Goal: Communication & Community: Answer question/provide support

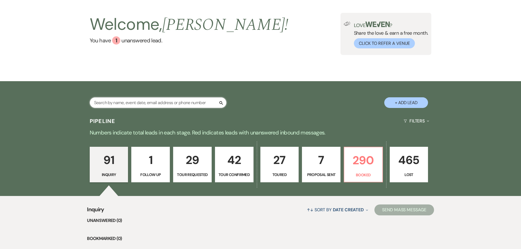
click at [138, 101] on input "text" at bounding box center [158, 102] width 137 height 11
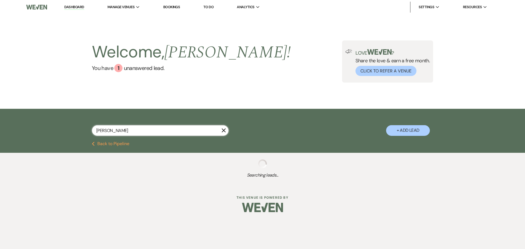
type input "[PERSON_NAME]"
select select "8"
select select "4"
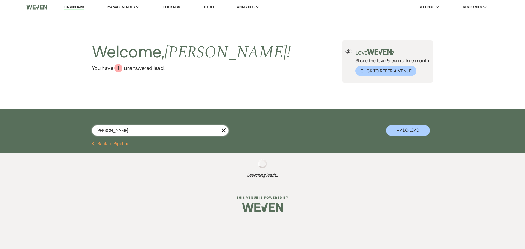
select select "6"
select select "8"
select select "4"
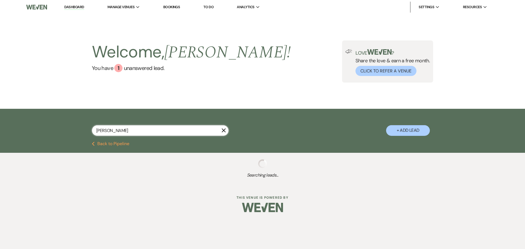
select select "8"
select select "7"
select select "5"
select select "6"
select select "5"
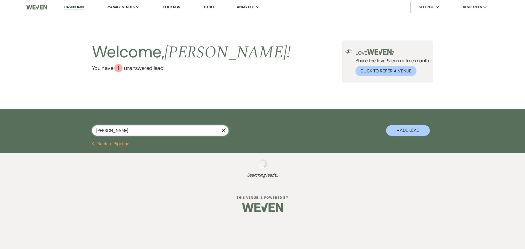
select select "4"
select select "5"
select select "8"
select select "6"
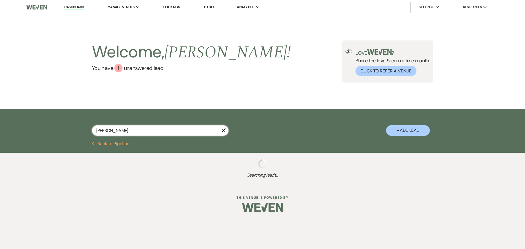
select select "6"
select select "8"
select select "4"
select select "2"
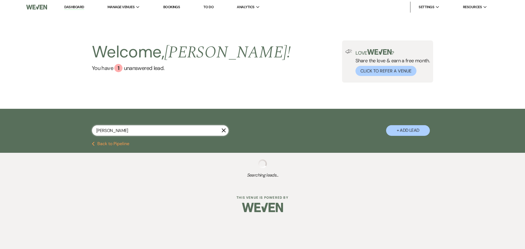
select select "5"
select select "2"
select select "4"
select select "5"
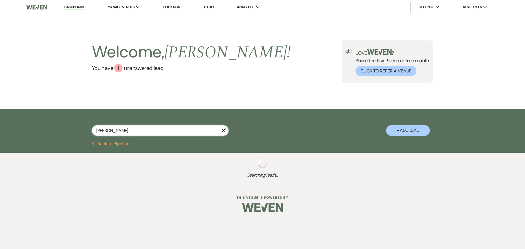
select select "5"
select select "8"
select select "6"
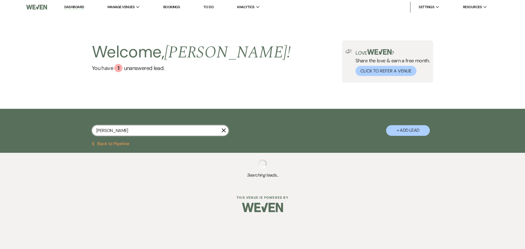
select select "2"
select select "8"
select select "4"
select select "2"
select select "8"
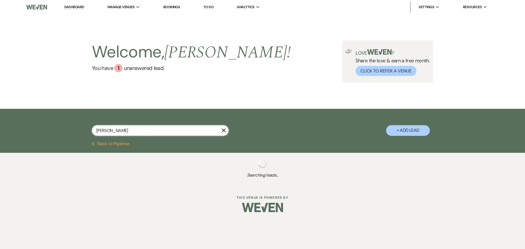
select select "5"
select select "9"
select select "8"
select select "5"
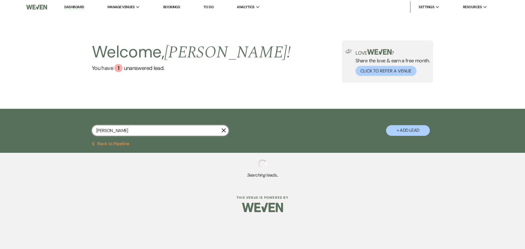
select select "8"
select select "7"
select select "6"
select select "8"
select select "5"
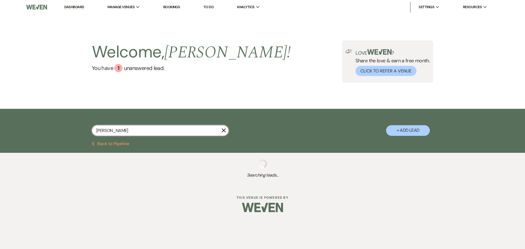
select select "8"
select select "4"
select select "8"
select select "5"
select select "8"
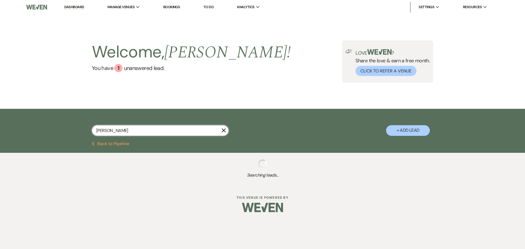
select select "5"
select select "8"
select select "5"
select select "2"
select select "5"
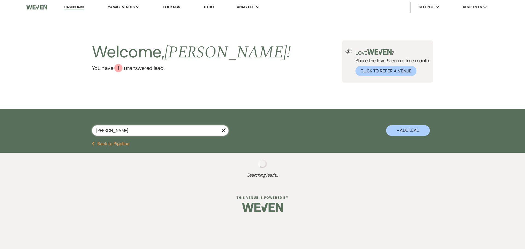
select select "8"
select select "5"
select select "8"
select select "10"
select select "2"
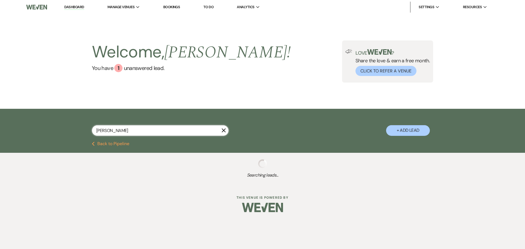
select select "8"
select select "5"
select select "8"
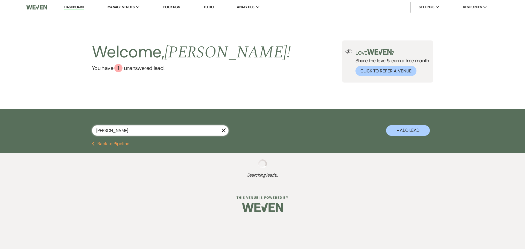
select select "5"
select select "8"
select select "2"
select select "8"
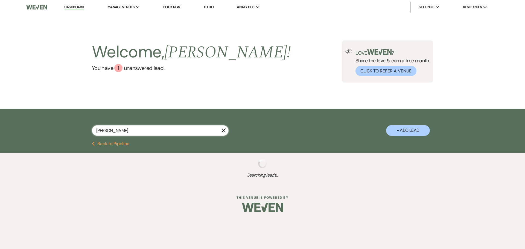
select select "5"
select select "8"
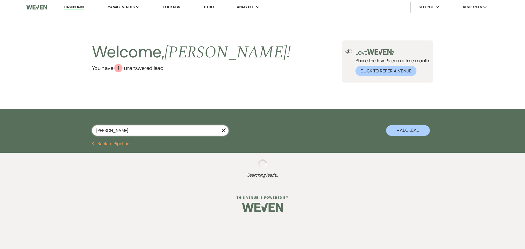
select select "8"
select select "5"
select select "8"
select select "6"
select select "8"
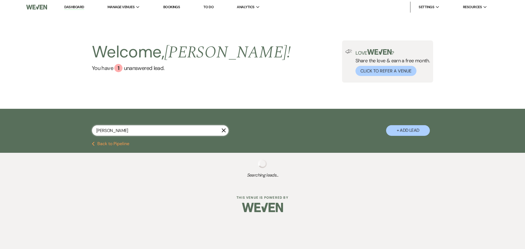
select select "5"
select select "8"
select select "5"
select select "4"
select select "8"
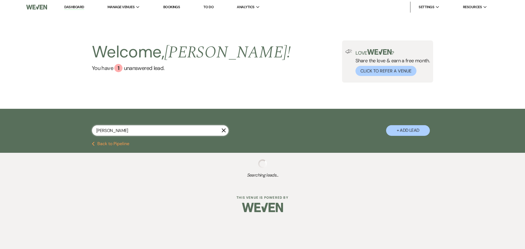
select select "4"
select select "8"
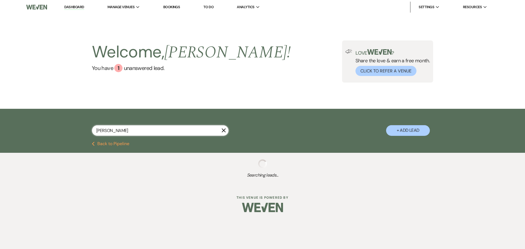
select select "5"
select select "8"
select select "5"
select select "2"
select select "8"
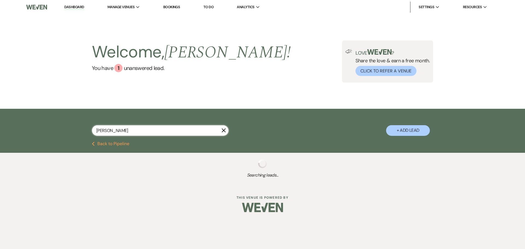
select select "5"
select select "4"
select select "8"
select select "11"
select select "8"
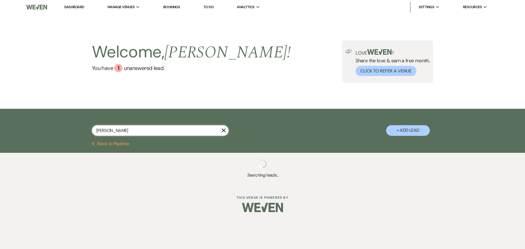
select select "5"
select select "4"
select select "8"
select select "5"
select select "4"
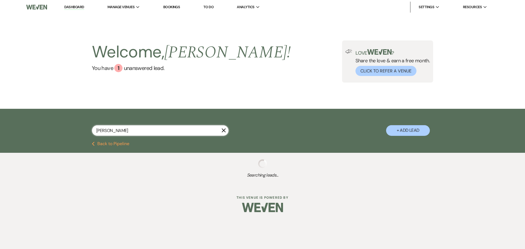
select select "8"
select select "5"
select select "8"
select select "5"
select select "8"
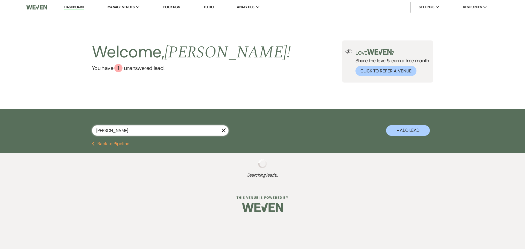
select select "11"
select select "8"
select select "5"
select select "8"
select select "11"
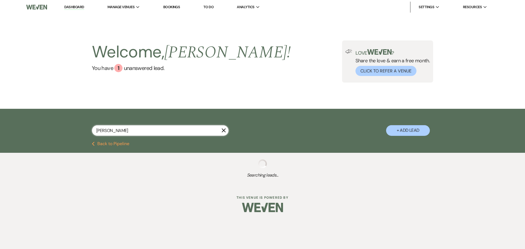
select select "8"
select select "4"
select select "8"
select select "5"
select select "8"
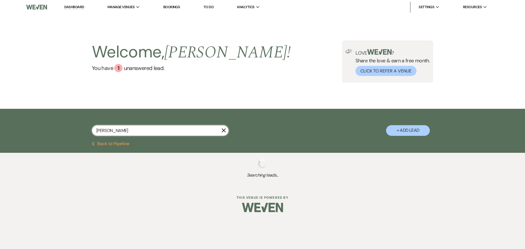
select select "8"
select select "5"
select select "8"
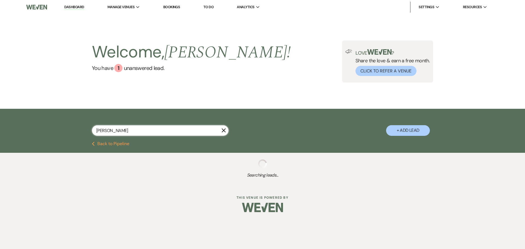
select select "8"
select select "5"
select select "4"
select select "8"
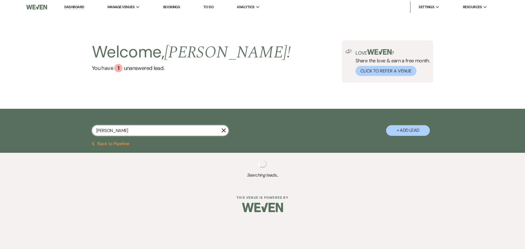
select select "8"
select select "5"
select select "8"
select select "5"
select select "8"
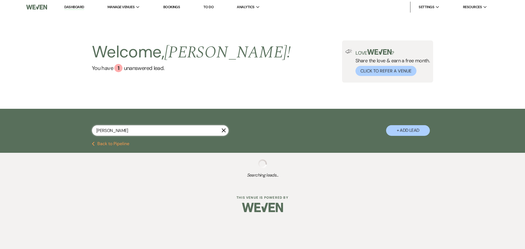
select select "5"
select select "8"
select select "6"
select select "8"
select select "5"
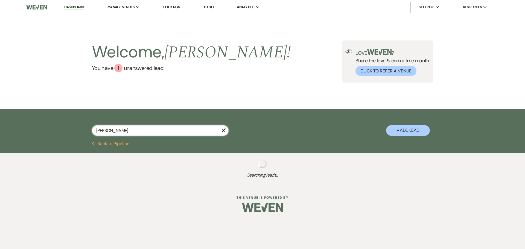
select select "8"
select select "5"
select select "8"
select select "5"
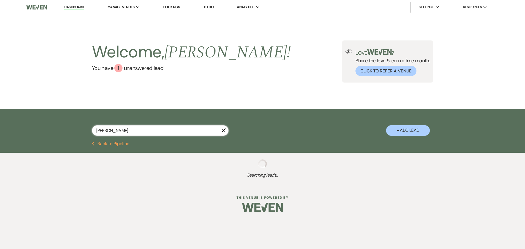
select select "4"
select select "8"
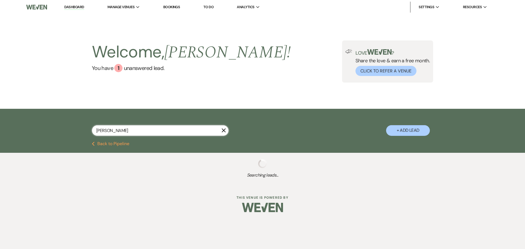
select select "8"
select select "5"
select select "8"
select select "5"
select select "8"
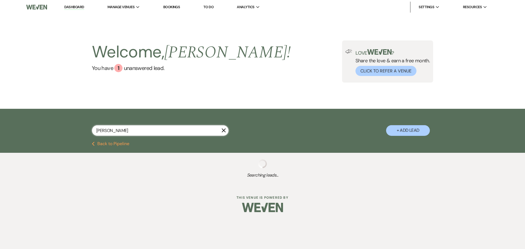
select select "8"
select select "5"
select select "8"
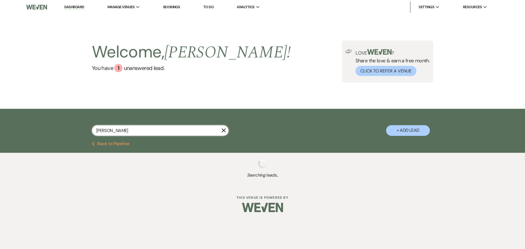
select select "8"
select select "1"
select select "8"
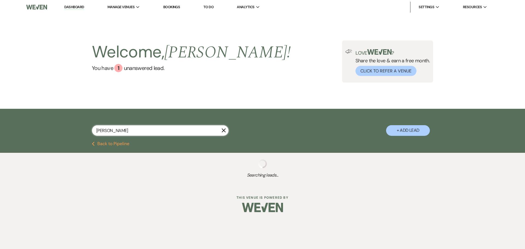
select select "5"
select select "8"
select select "5"
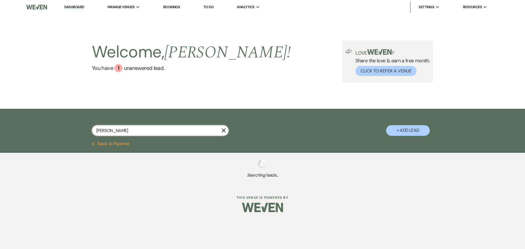
select select "8"
select select "5"
select select "8"
select select "5"
select select "4"
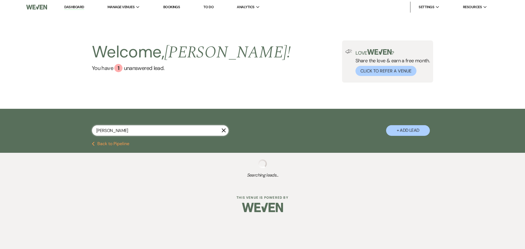
select select "8"
select select "5"
select select "8"
select select "6"
select select "8"
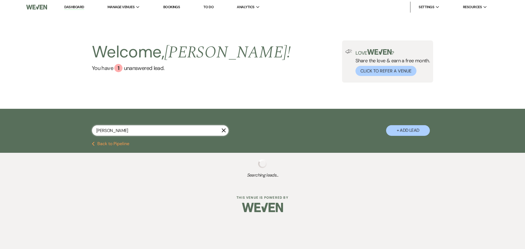
select select "5"
select select "8"
select select "4"
select select "8"
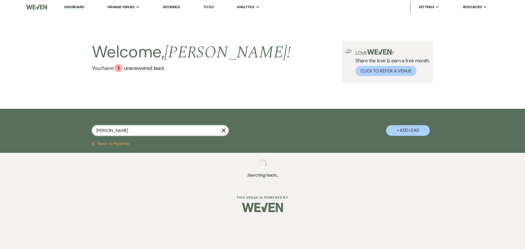
select select "5"
select select "8"
select select "4"
select select "8"
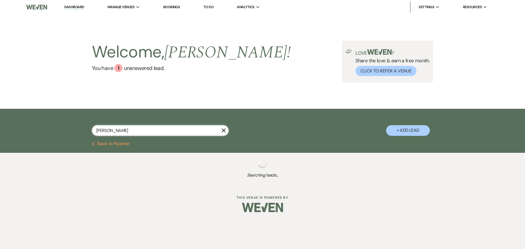
select select "5"
select select "8"
select select "5"
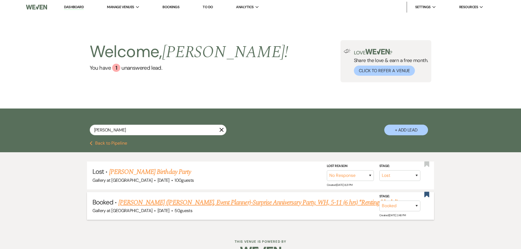
click at [211, 202] on link "[PERSON_NAME] ([PERSON_NAME], Event Planner)-Surprise Anniversary Party, WH, 5-…" at bounding box center [264, 203] width 290 height 10
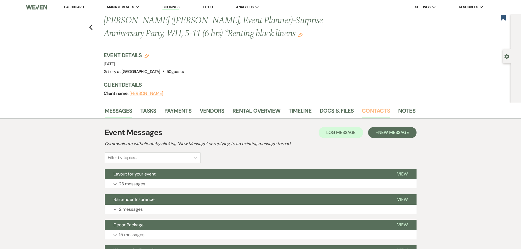
click at [366, 111] on link "Contacts" at bounding box center [376, 112] width 28 height 12
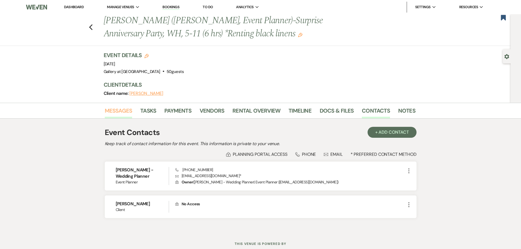
click at [122, 111] on link "Messages" at bounding box center [119, 112] width 28 height 12
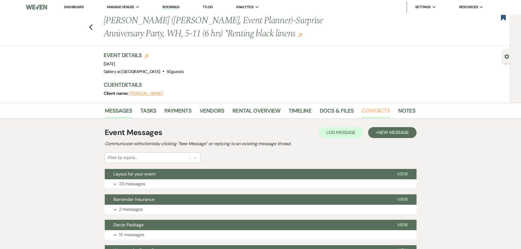
click at [375, 112] on link "Contacts" at bounding box center [376, 112] width 28 height 12
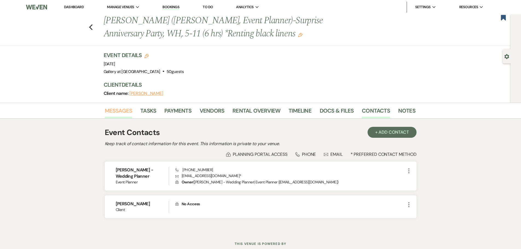
click at [122, 108] on link "Messages" at bounding box center [119, 112] width 28 height 12
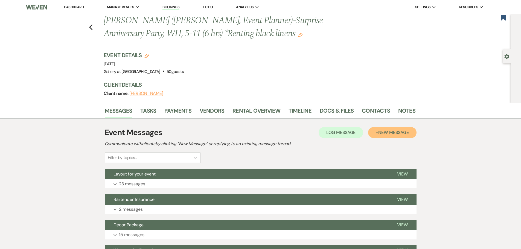
click at [396, 131] on span "New Message" at bounding box center [394, 133] width 30 height 6
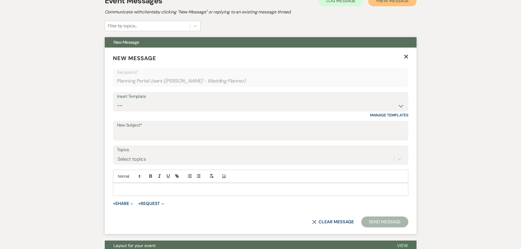
scroll to position [137, 0]
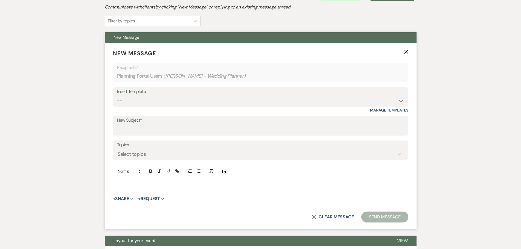
click at [138, 187] on p at bounding box center [260, 185] width 287 height 6
drag, startPoint x: 115, startPoint y: 184, endPoint x: 270, endPoint y: 183, distance: 154.1
click at [270, 183] on div "[URL][DOMAIN_NAME]" at bounding box center [260, 184] width 295 height 13
click at [177, 170] on icon "button" at bounding box center [177, 171] width 5 height 5
click at [226, 195] on link at bounding box center [224, 196] width 12 height 4
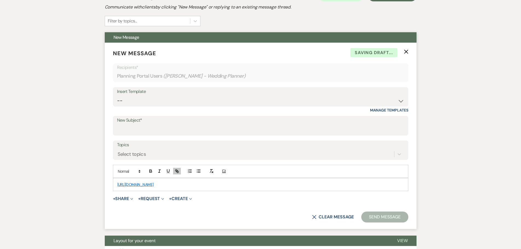
click at [117, 188] on div "[URL][DOMAIN_NAME]" at bounding box center [260, 184] width 295 height 13
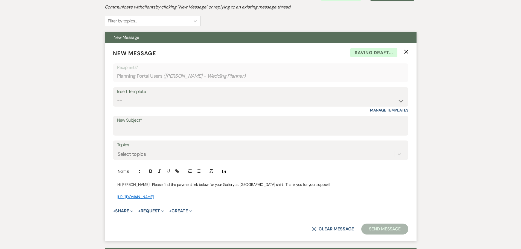
click at [144, 195] on link "[URL][DOMAIN_NAME]" at bounding box center [135, 197] width 36 height 5
click at [181, 207] on link "[URL][DOMAIN_NAME]" at bounding box center [177, 207] width 34 height 7
click at [314, 194] on p at bounding box center [260, 191] width 287 height 6
click at [159, 104] on select "-- Initial Inquiry Response-DATE IS AVAILABLE Initial Inquiry Response-DATE NOT…" at bounding box center [260, 101] width 287 height 11
click at [157, 96] on select "-- Initial Inquiry Response-DATE IS AVAILABLE Initial Inquiry Response-DATE NOT…" at bounding box center [260, 101] width 287 height 11
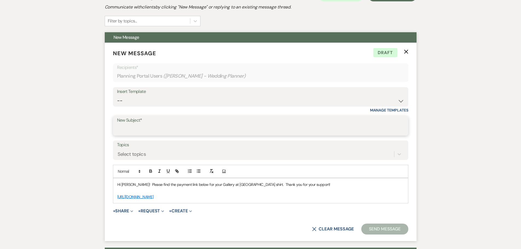
click at [150, 130] on input "New Subject*" at bounding box center [260, 130] width 287 height 11
click at [368, 228] on button "Send Message" at bounding box center [385, 229] width 47 height 11
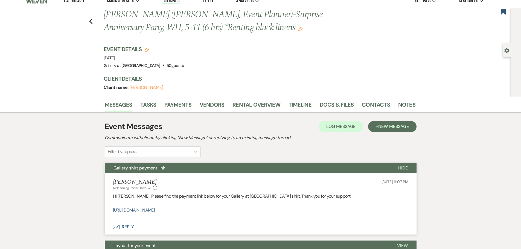
scroll to position [0, 0]
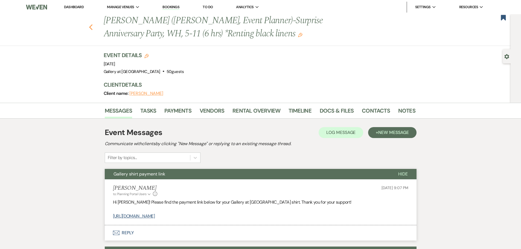
click at [93, 28] on use "button" at bounding box center [91, 27] width 4 height 6
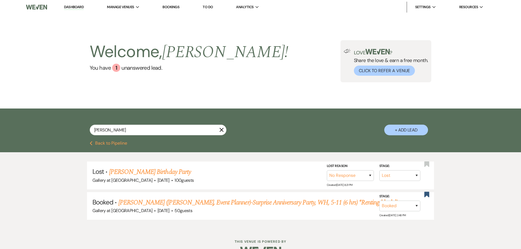
click at [221, 129] on icon "X" at bounding box center [222, 130] width 4 height 4
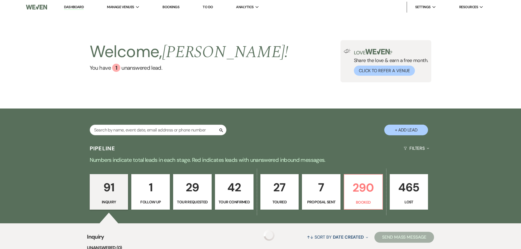
scroll to position [27, 0]
